Goal: Navigation & Orientation: Find specific page/section

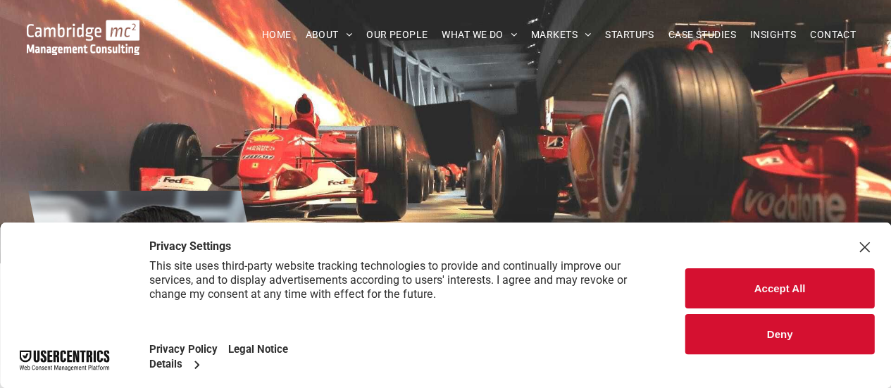
click at [767, 278] on button "Accept All" at bounding box center [779, 288] width 189 height 40
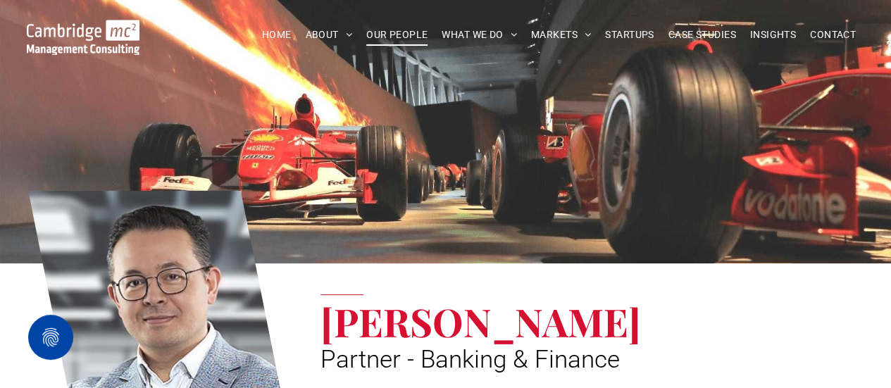
click at [396, 32] on span "OUR PEOPLE" at bounding box center [396, 35] width 61 height 22
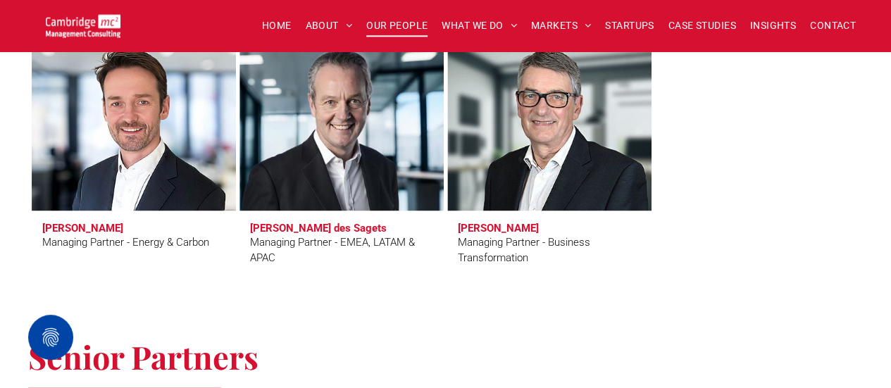
scroll to position [1441, 0]
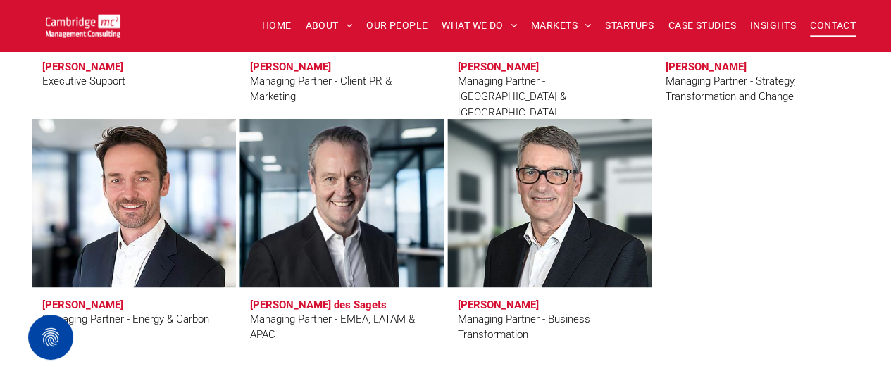
click at [833, 28] on span "CONTACT" at bounding box center [833, 26] width 46 height 22
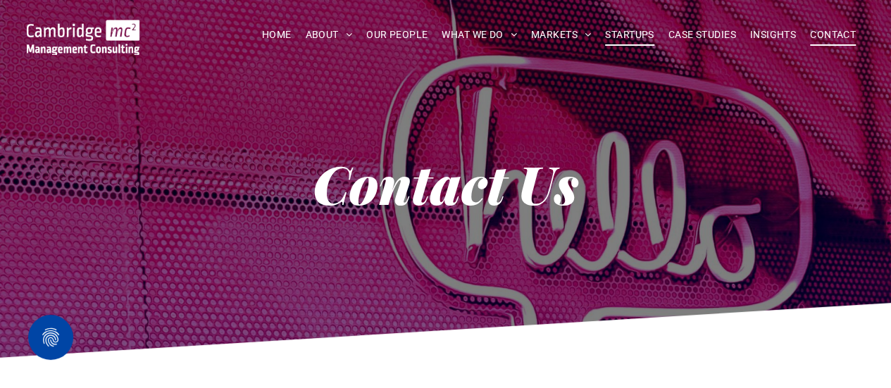
click at [618, 34] on span "STARTUPS" at bounding box center [629, 35] width 49 height 22
click at [622, 34] on span "STARTUPS" at bounding box center [629, 35] width 49 height 22
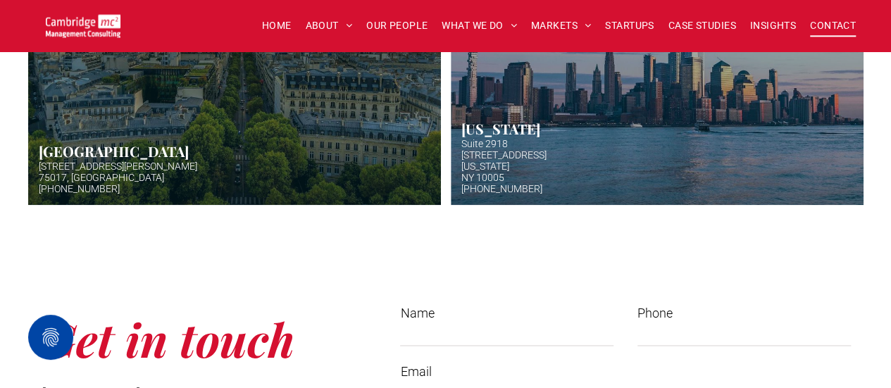
scroll to position [1079, 0]
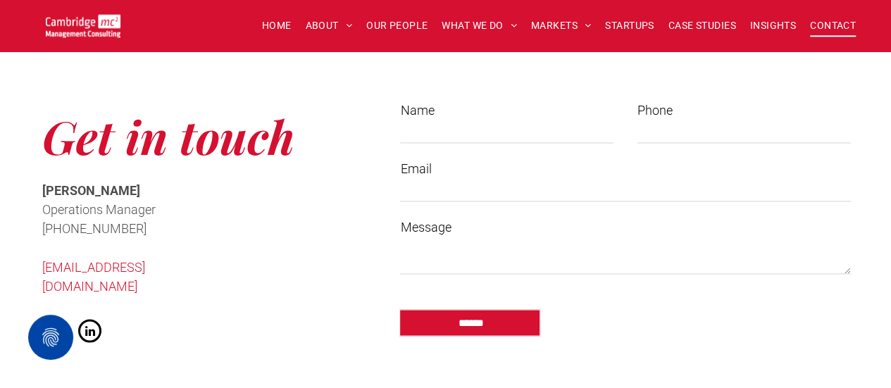
drag, startPoint x: 889, startPoint y: 212, endPoint x: 887, endPoint y: 282, distance: 70.4
click at [887, 282] on div "Get in touch Cath McCaw Operations Manager ﻿ +44 (0)1223 750335 info@cambridgem…" at bounding box center [445, 225] width 891 height 410
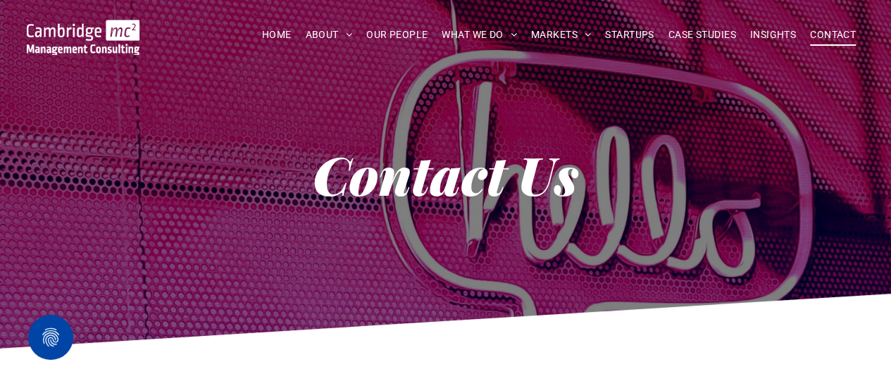
scroll to position [0, 0]
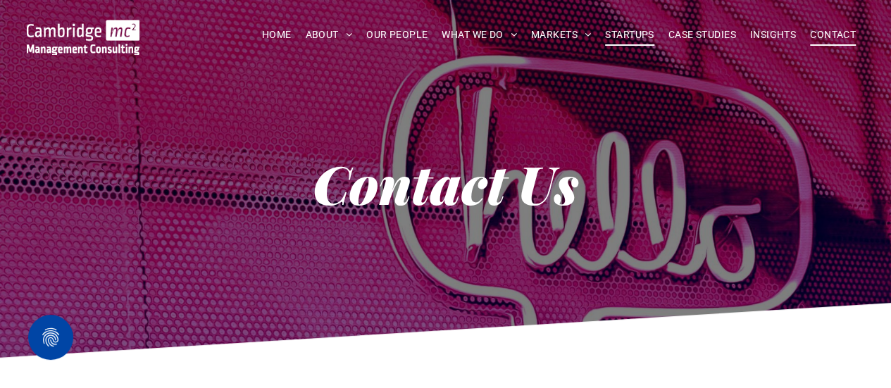
click at [627, 33] on span "STARTUPS" at bounding box center [629, 35] width 49 height 22
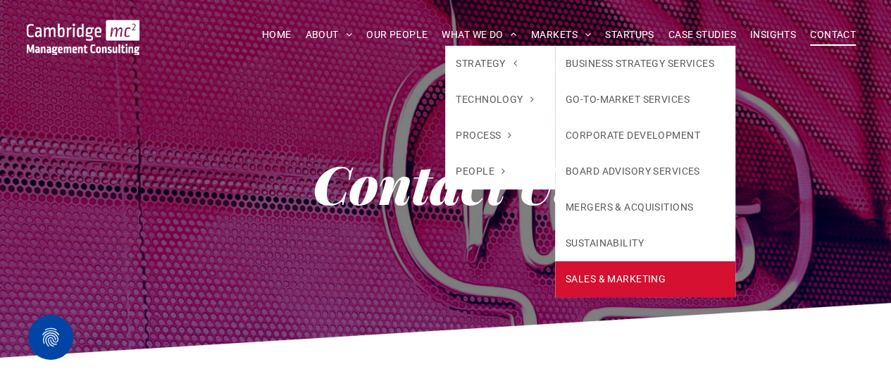
click at [618, 280] on link "SALES & MARKETING" at bounding box center [645, 279] width 180 height 36
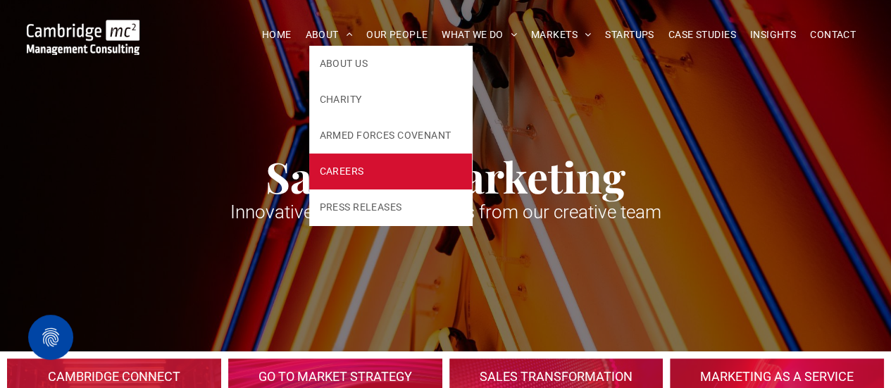
click at [327, 168] on span "CAREERS" at bounding box center [342, 171] width 44 height 15
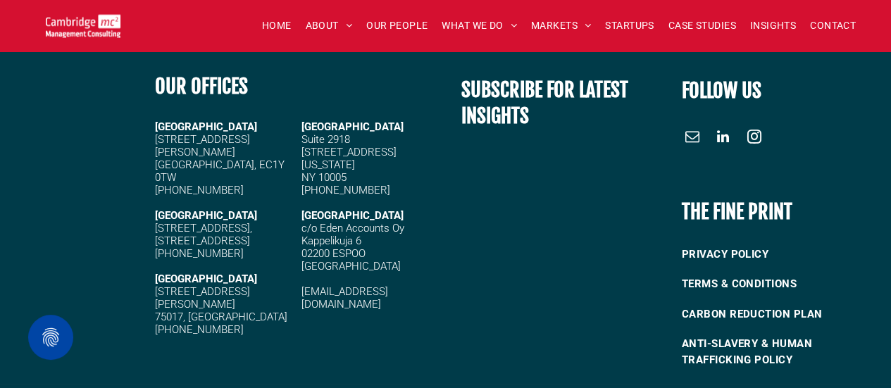
scroll to position [1938, 0]
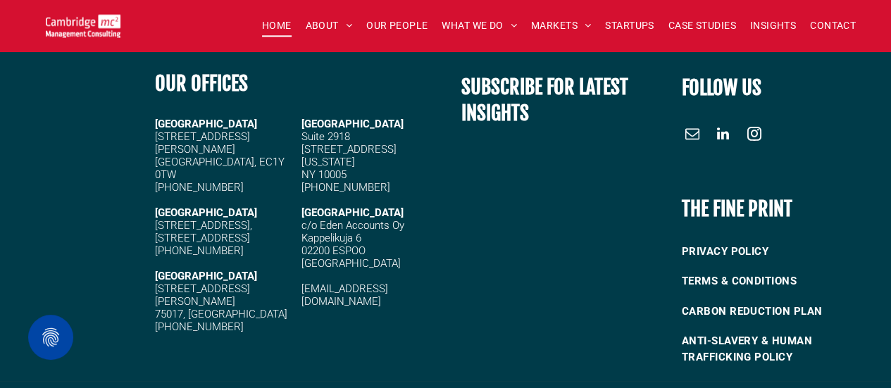
click at [283, 23] on span "HOME" at bounding box center [277, 26] width 30 height 22
